Goal: Navigation & Orientation: Find specific page/section

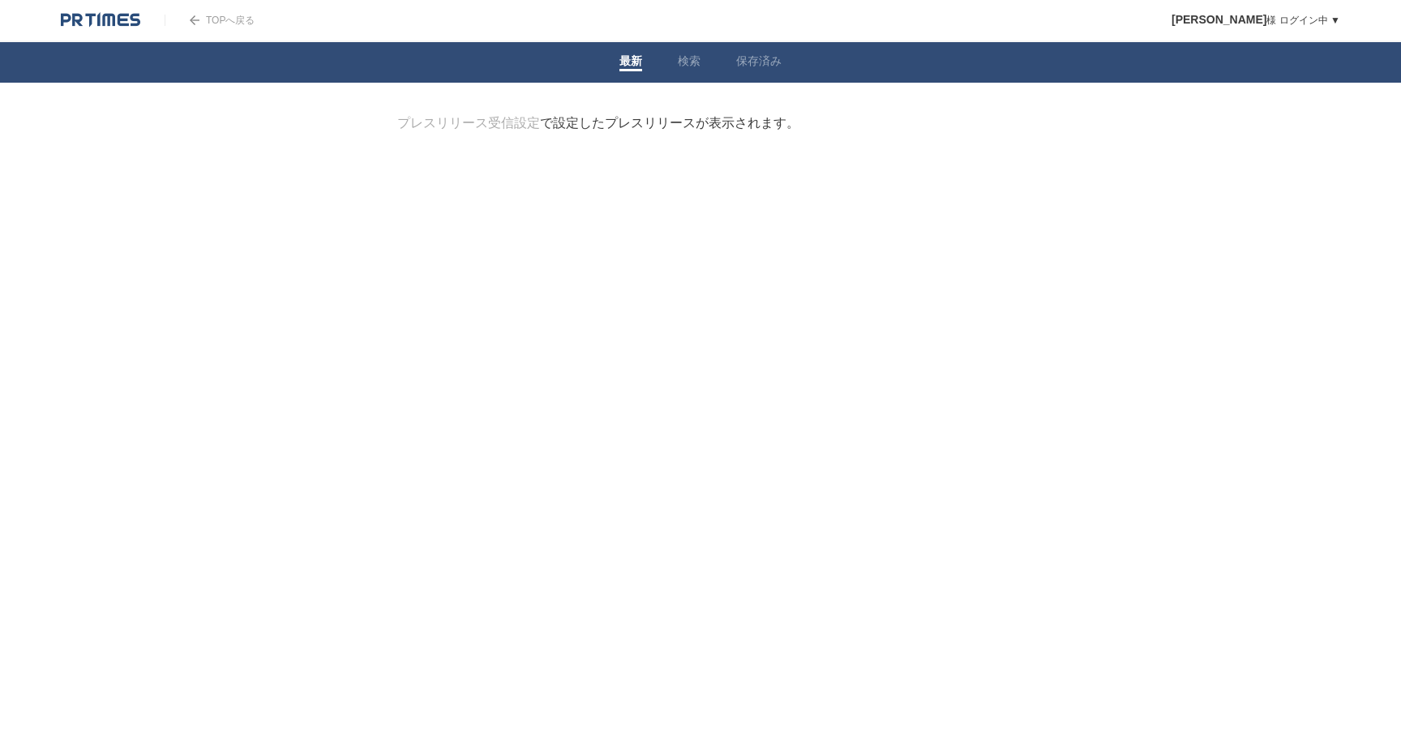
click at [105, 16] on img at bounding box center [100, 20] width 79 height 16
click at [690, 63] on link "検索" at bounding box center [689, 62] width 23 height 17
click at [743, 62] on link "保存済み" at bounding box center [758, 62] width 45 height 17
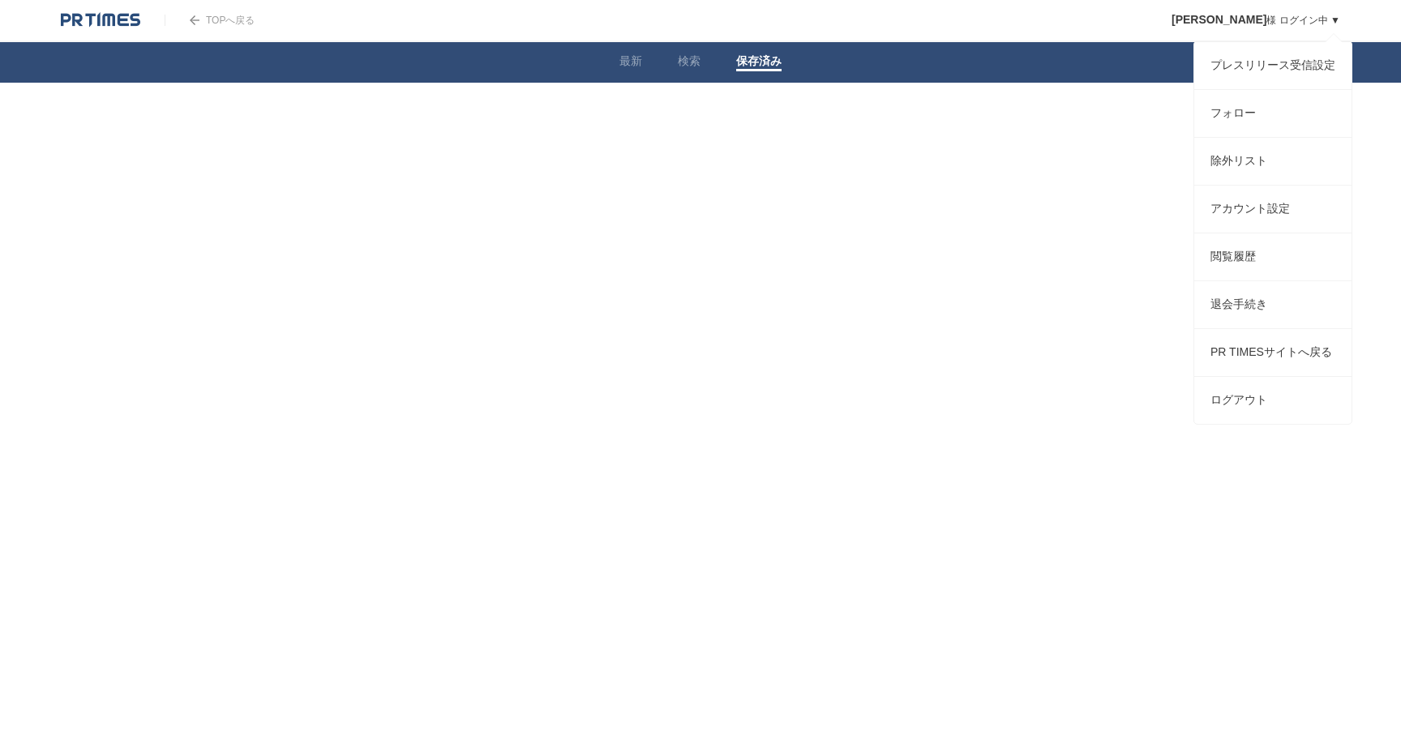
click at [1300, 22] on link "[PERSON_NAME] ログイン中 ▼" at bounding box center [1256, 20] width 169 height 11
